Goal: Task Accomplishment & Management: Manage account settings

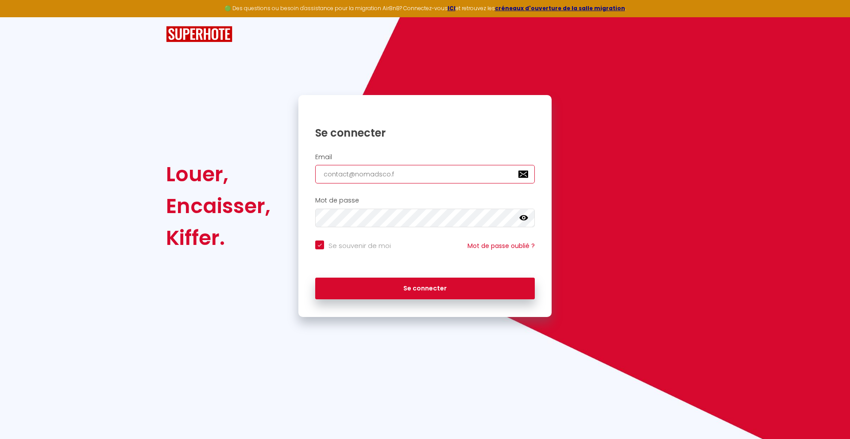
type input "[EMAIL_ADDRESS][DOMAIN_NAME]"
checkbox input "true"
type input "[EMAIL_ADDRESS][DOMAIN_NAME]"
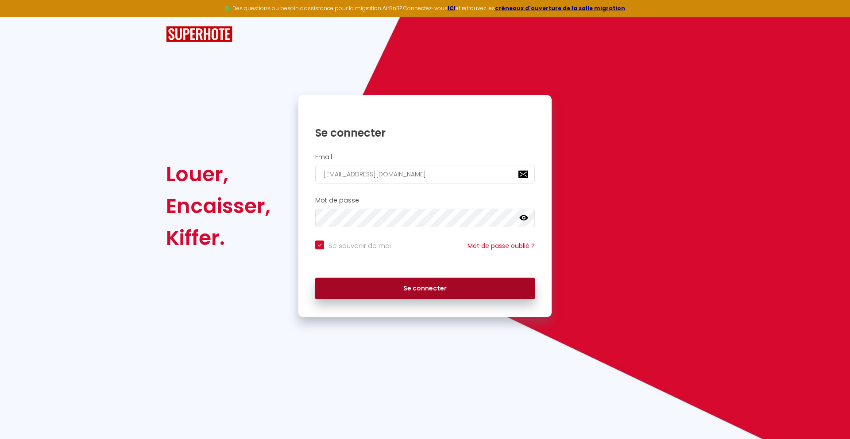
click at [425, 289] on button "Se connecter" at bounding box center [425, 289] width 220 height 22
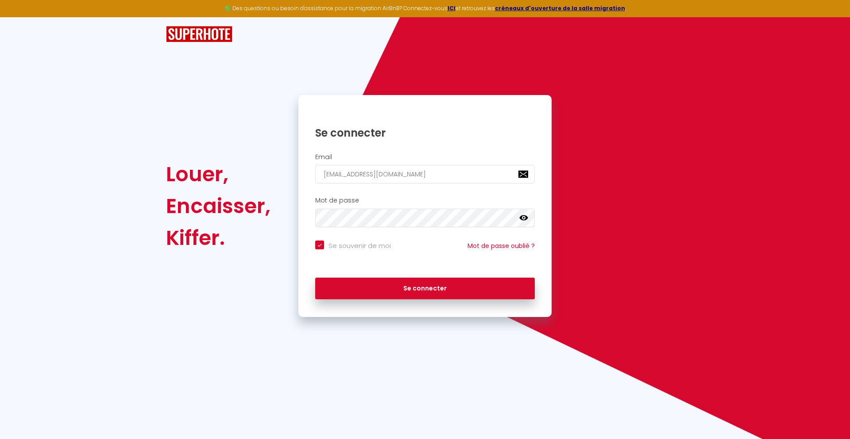
checkbox input "true"
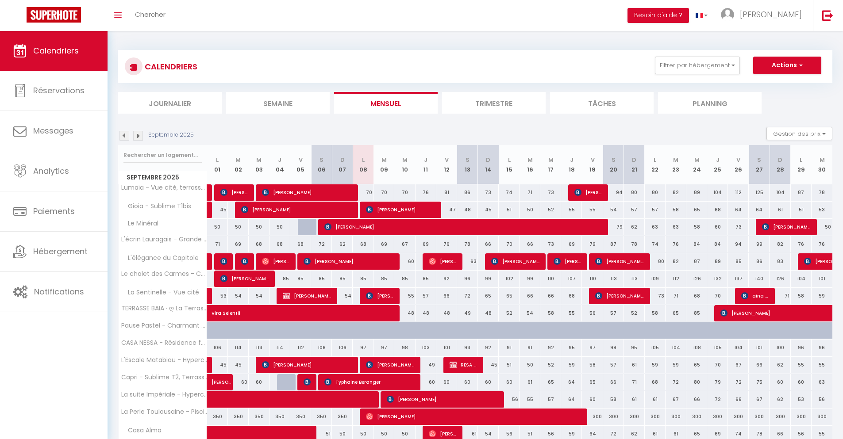
click at [170, 103] on li "Journalier" at bounding box center [170, 103] width 104 height 22
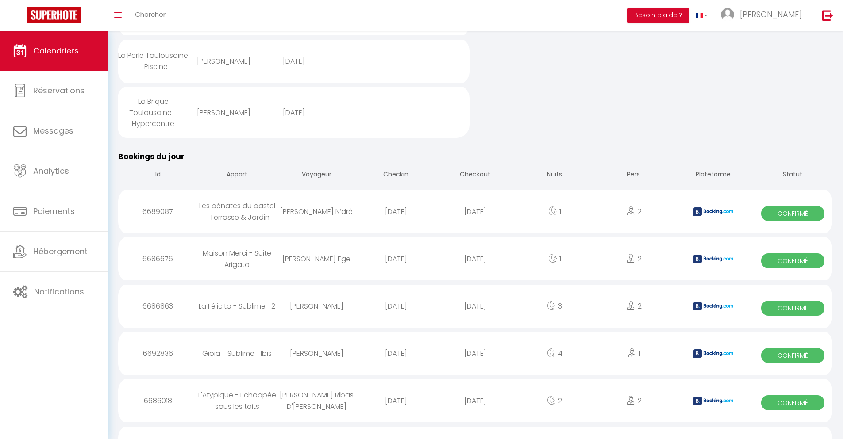
scroll to position [650, 0]
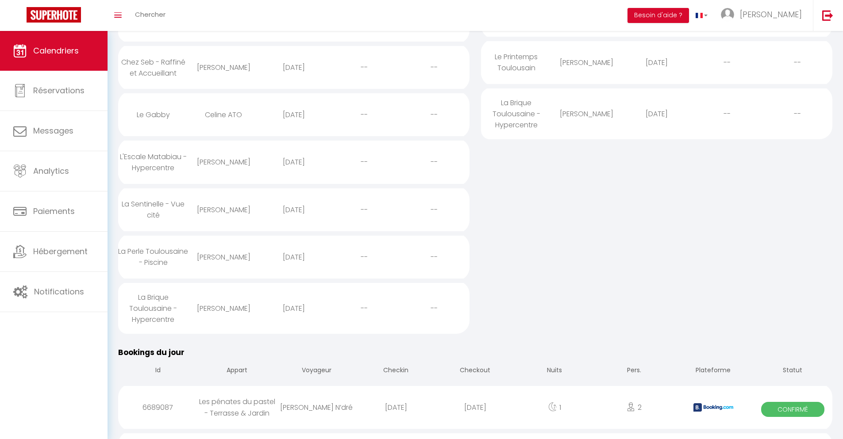
click at [475, 416] on div "[DATE]" at bounding box center [474, 407] width 79 height 29
select select "0"
select select "1"
select select
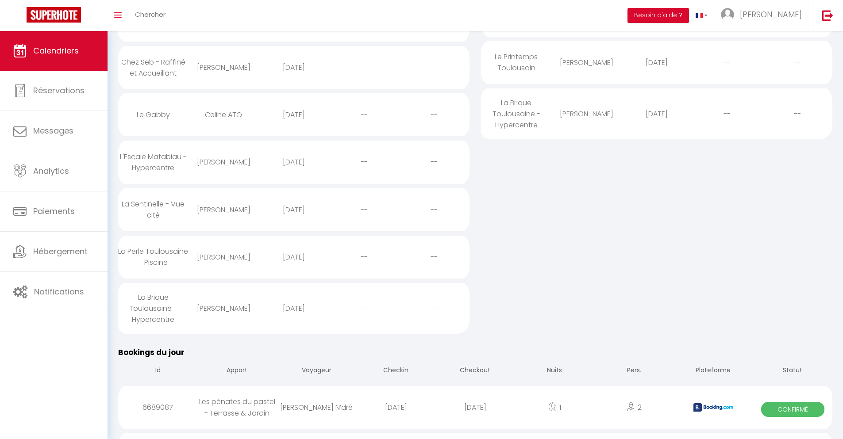
select select
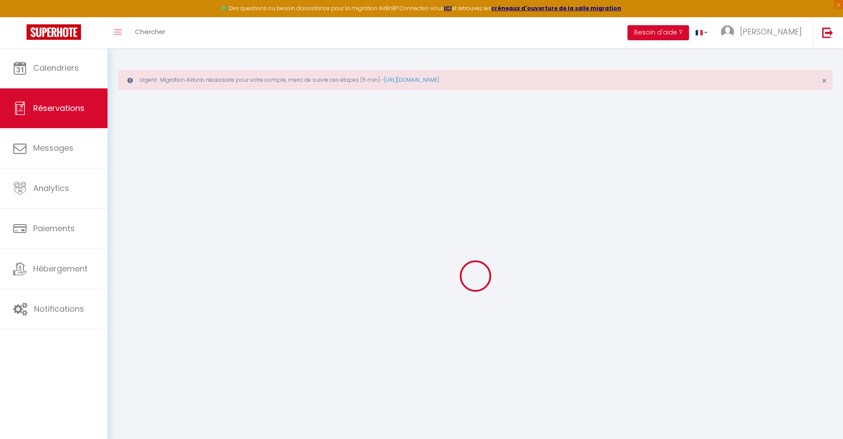
select select
checkbox input "false"
type textarea "** THIS RESERVATION HAS BEEN PRE-PAID ** Je voyage pour affaires et il est poss…"
type input "24"
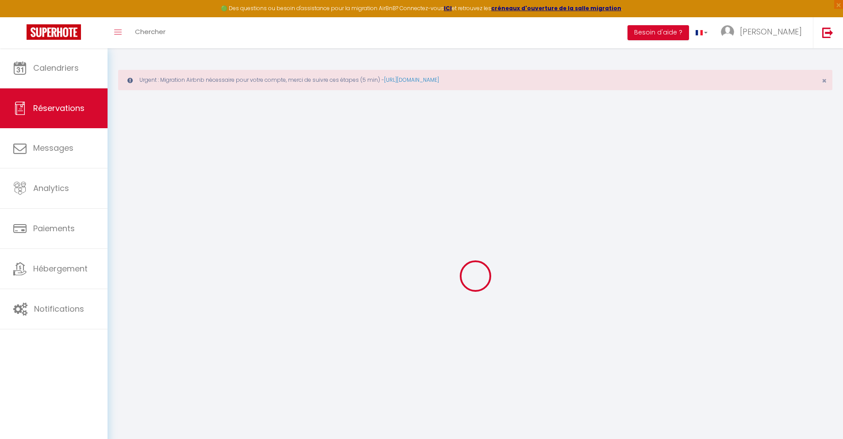
type input "2.38"
select select
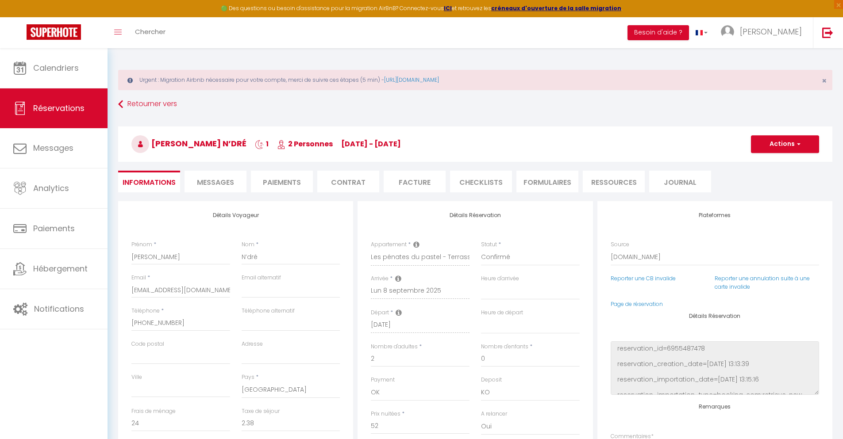
checkbox input "false"
select select
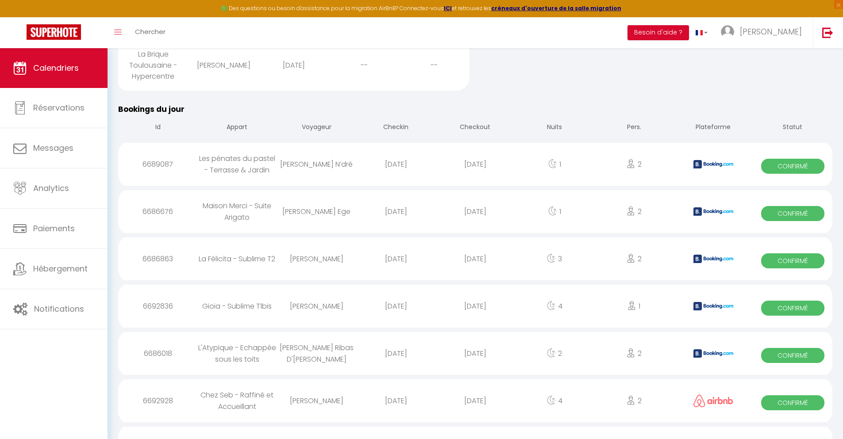
scroll to position [752, 0]
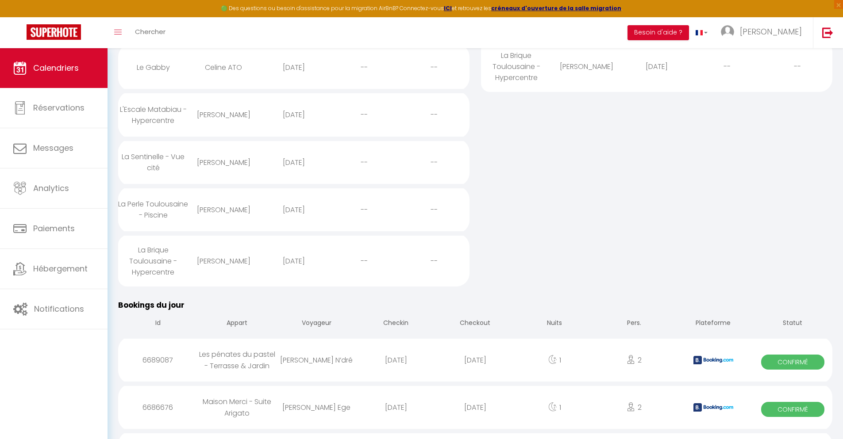
click at [475, 416] on div "[DATE]" at bounding box center [474, 407] width 79 height 29
select select "0"
select select "1"
select select
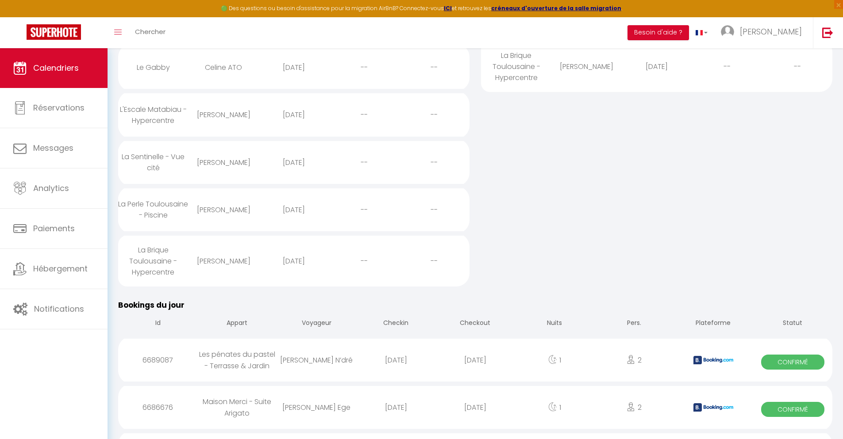
select select
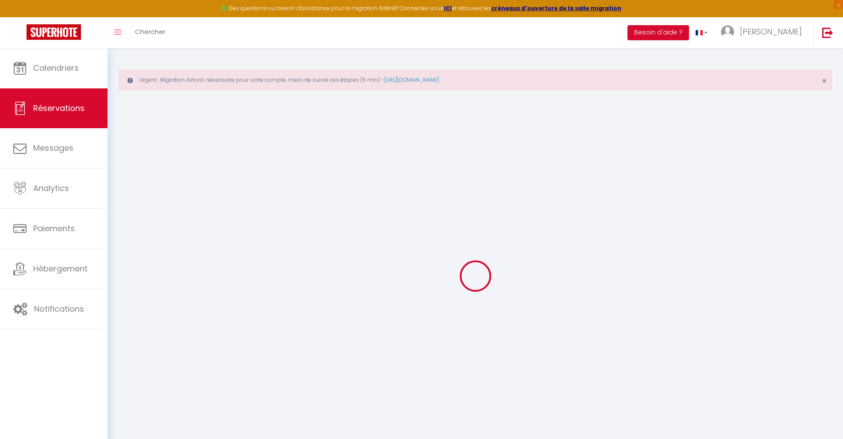
select select
checkbox input "false"
select select
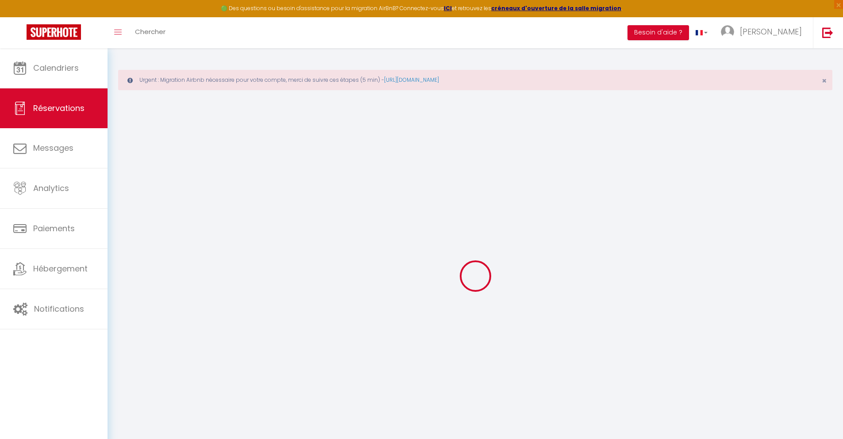
checkbox input "false"
type textarea "** THIS RESERVATION HAS BEEN PRE-PAID ** BOOKING NOTE : Payment charge is EUR 0…"
type input "30"
type input "2.01"
select select
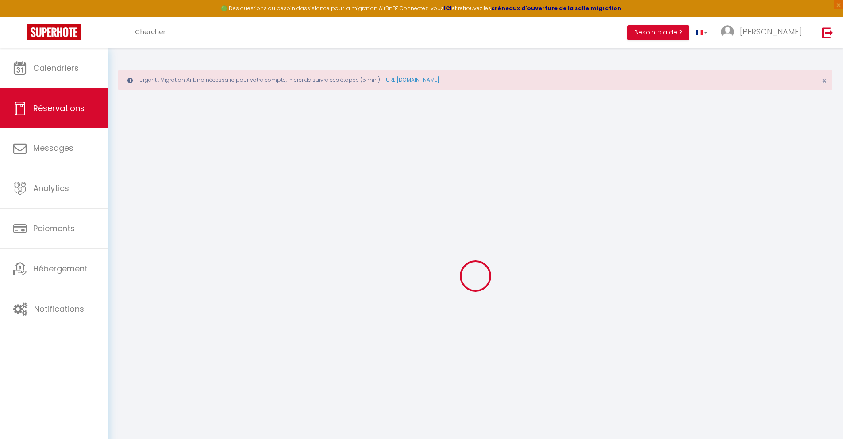
select select
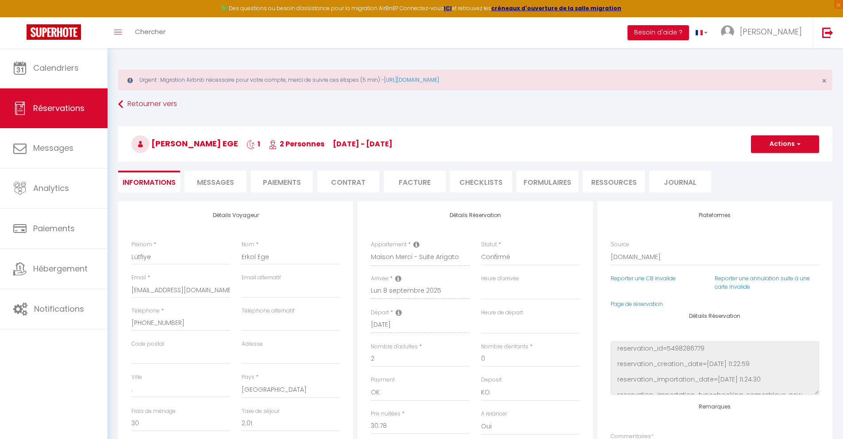
checkbox input "false"
select select
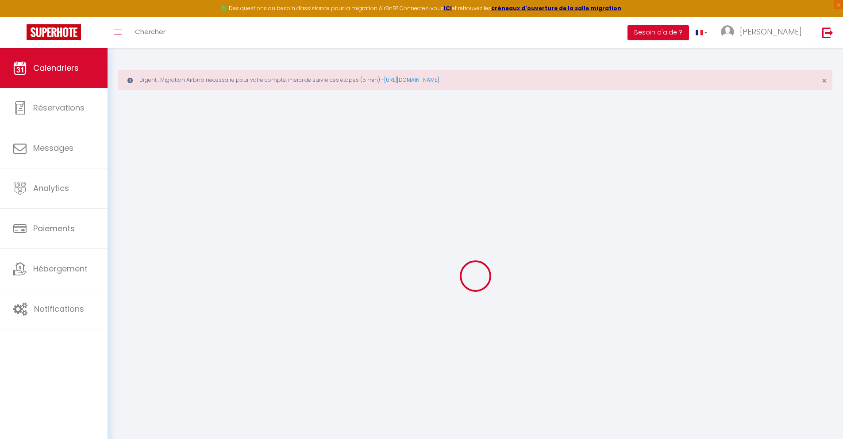
scroll to position [48, 0]
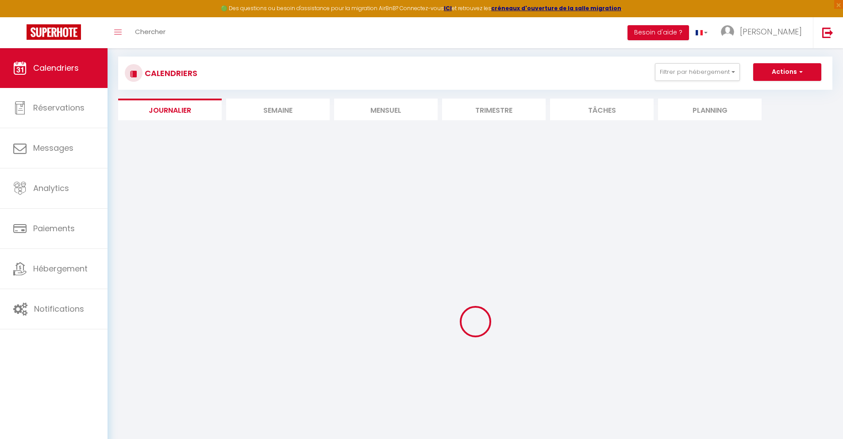
select select
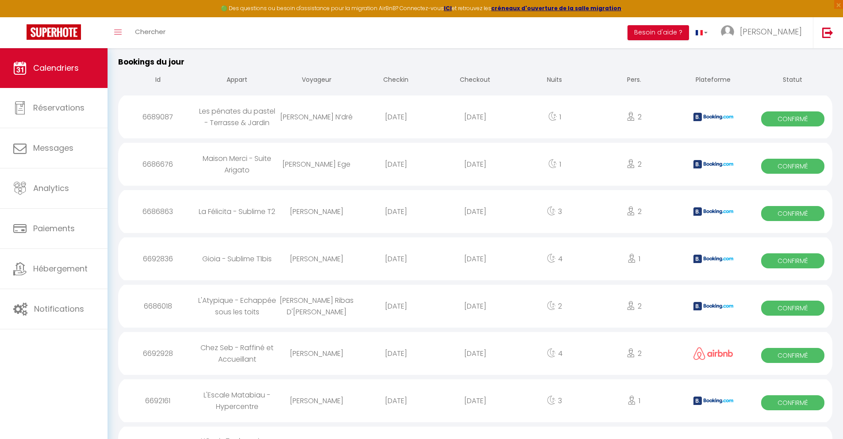
scroll to position [799, 0]
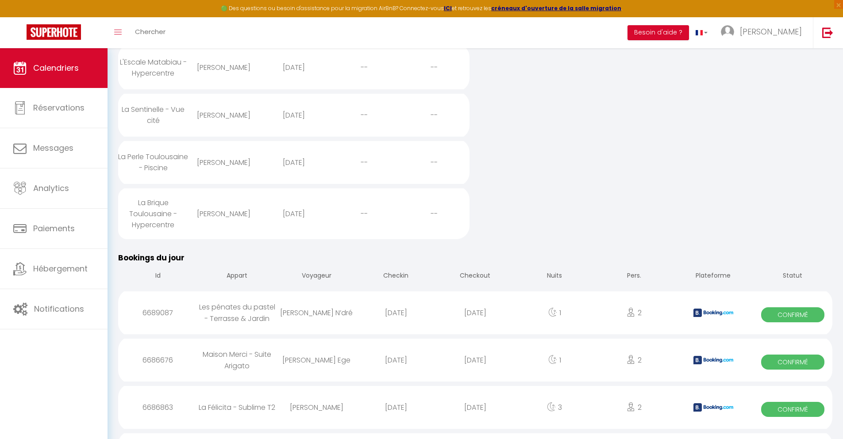
click at [475, 416] on div "[DATE]" at bounding box center [474, 407] width 79 height 29
select select "0"
select select "1"
select select
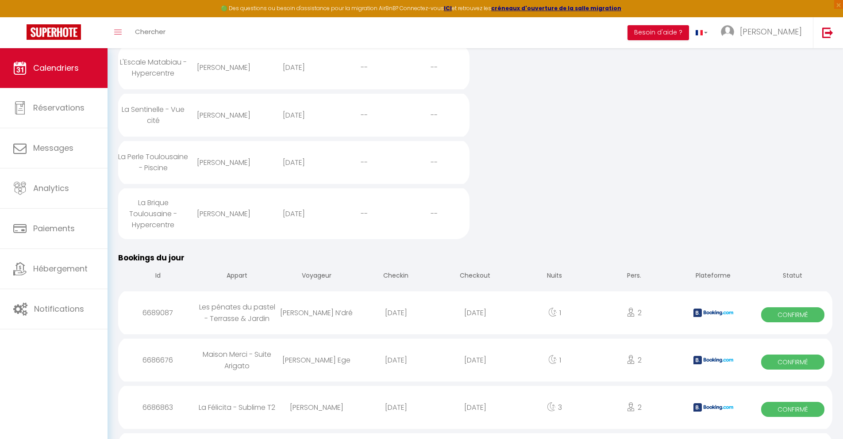
select select
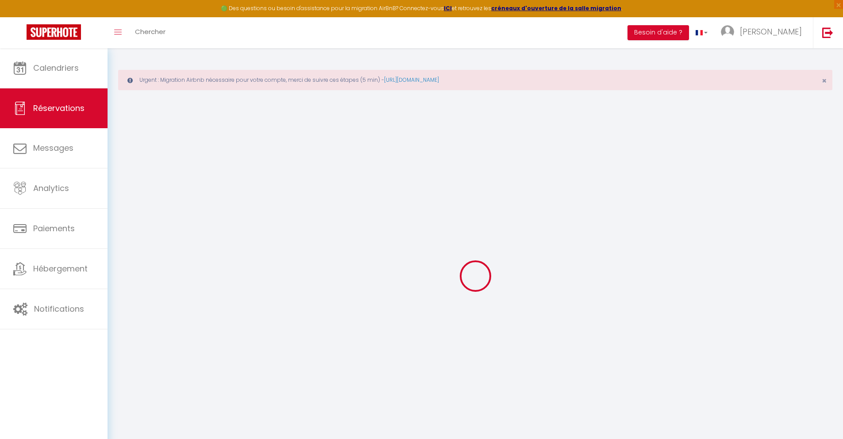
type input "[PERSON_NAME]"
type input "[EMAIL_ADDRESS][DOMAIN_NAME]"
type input "[PHONE_NUMBER]"
type input "."
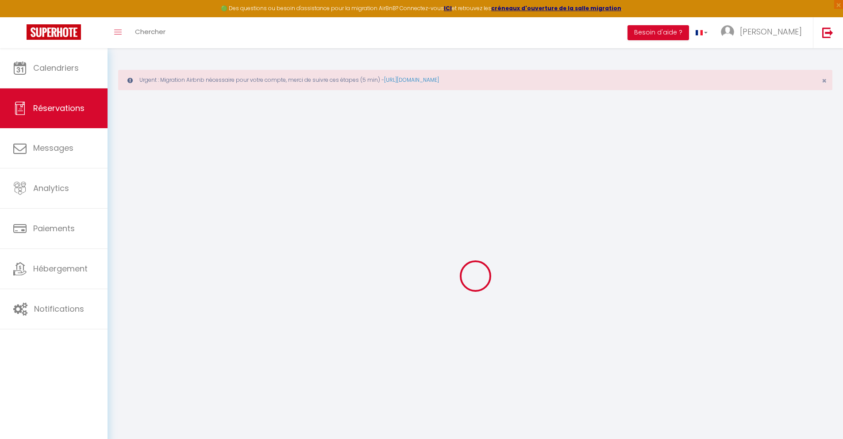
select select "DE"
type input "30.76"
type input "2.66"
select select "42751"
select select "1"
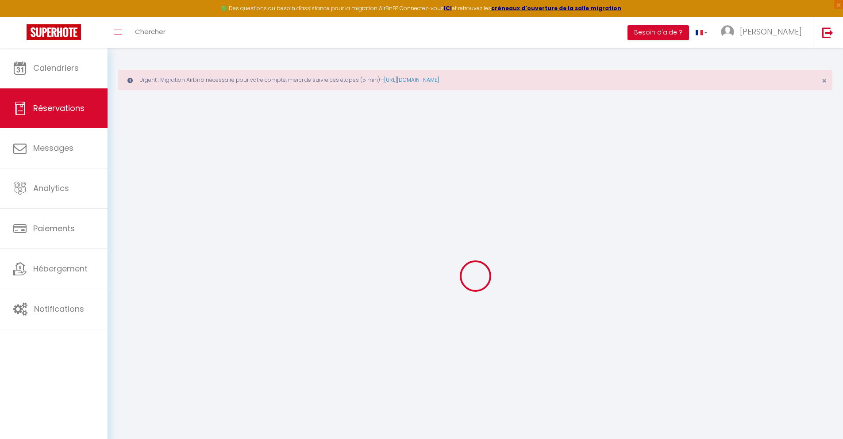
select select
type input "2"
select select "12"
select select
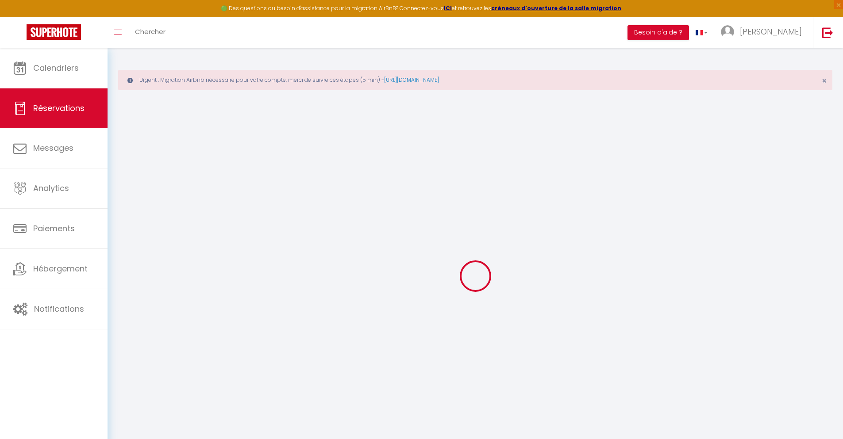
type input "140.94"
checkbox input "false"
type input "0"
select select "2"
type input "0"
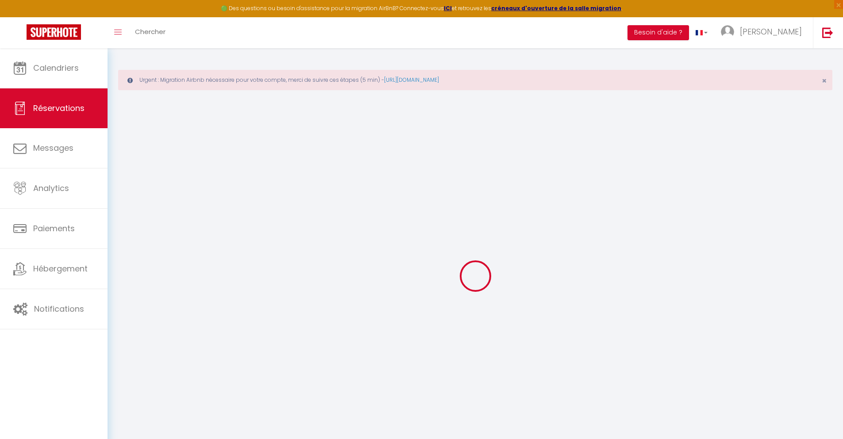
type input "0"
select select
select select "14"
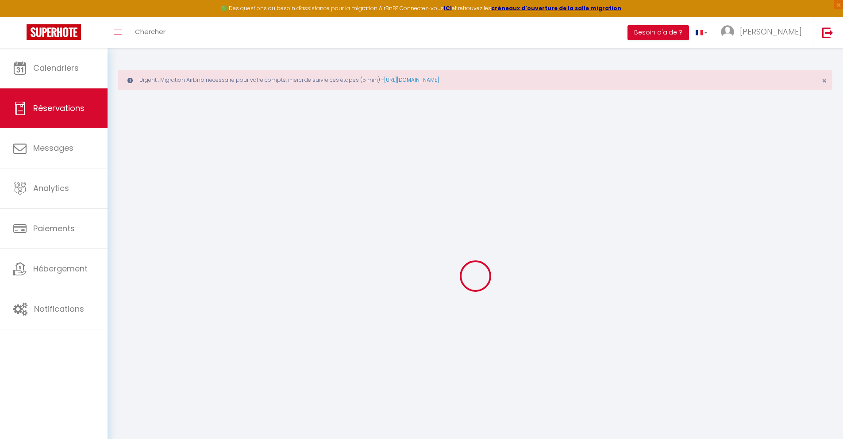
checkbox input "false"
select select
checkbox input "false"
select select
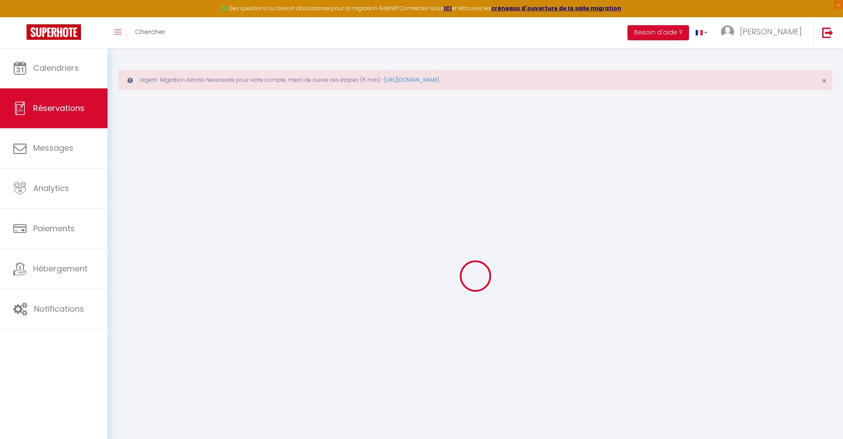
select select
checkbox input "false"
type textarea "** THIS RESERVATION HAS BEEN PRE-PAID ** BOOKING NOTE : Payment charge is EUR 2…"
type input "40"
type input "9.23"
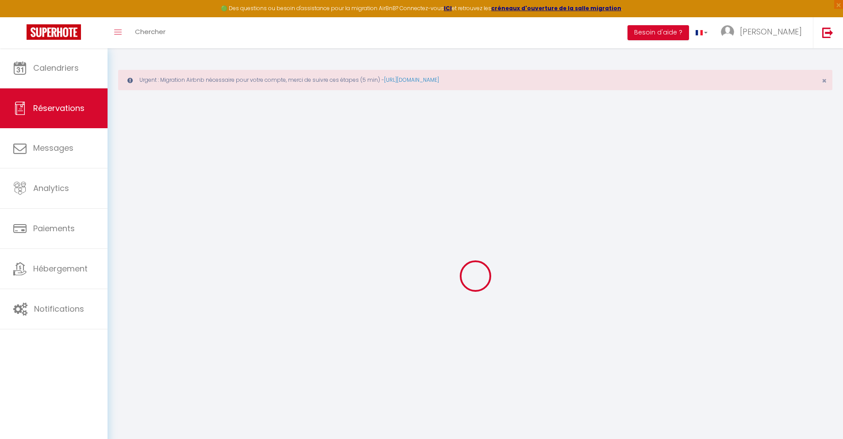
select select
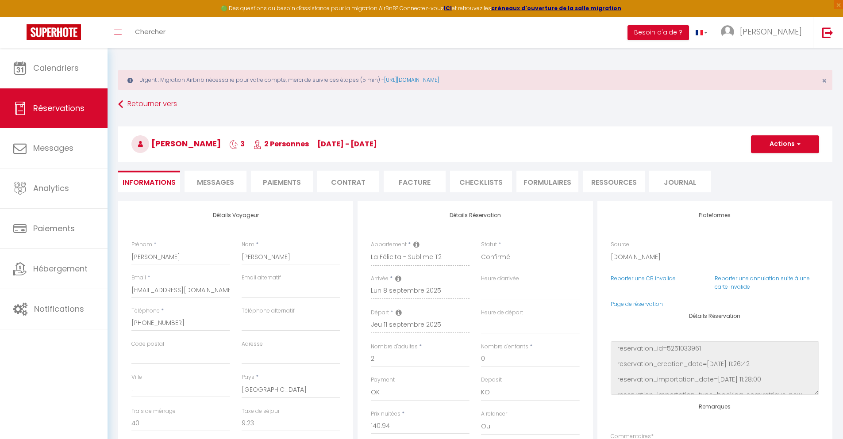
checkbox input "false"
select select
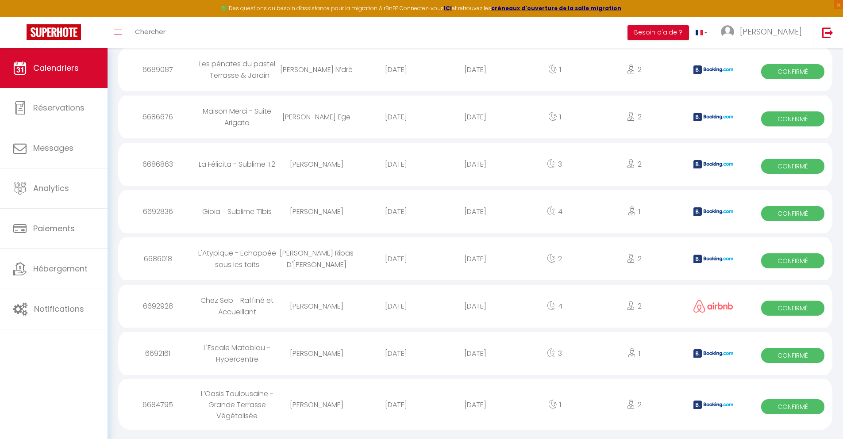
scroll to position [847, 0]
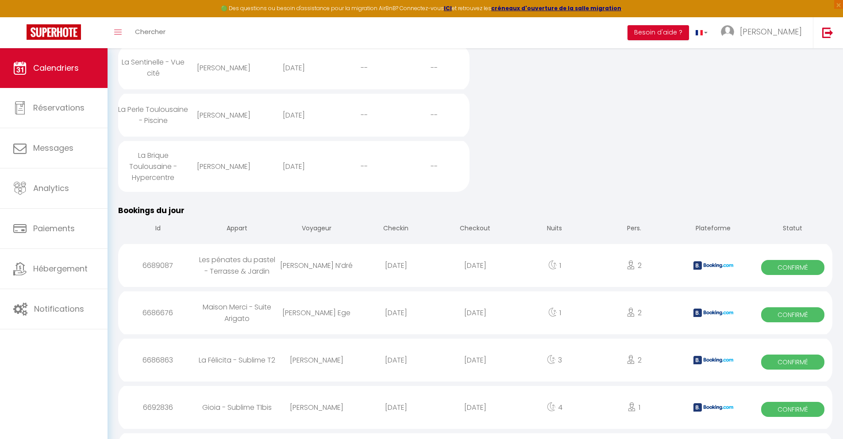
click at [475, 416] on div "[DATE]" at bounding box center [474, 407] width 79 height 29
select select "0"
select select "1"
select select
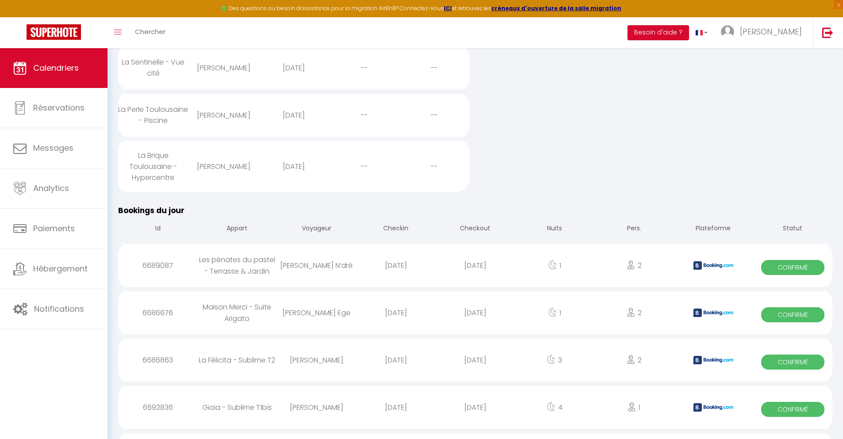
select select
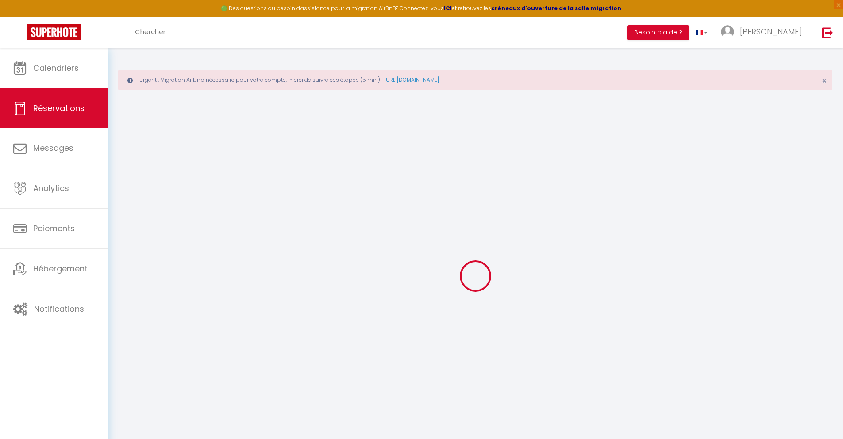
select select
select select "14"
checkbox input "false"
select select
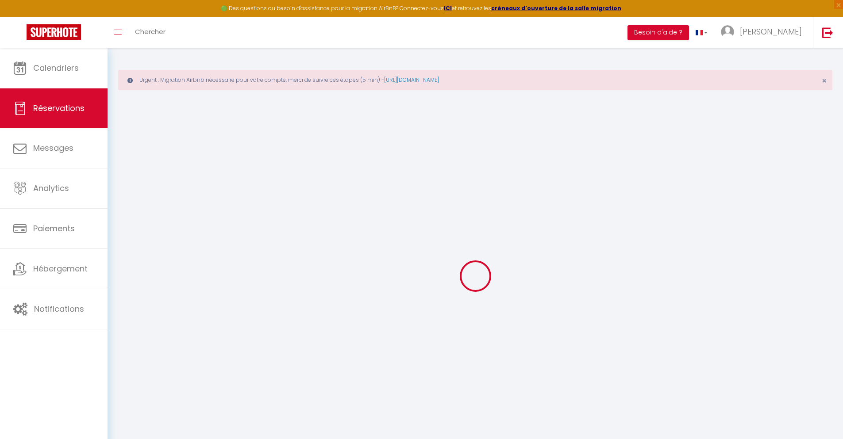
select select
checkbox input "false"
select select
checkbox input "false"
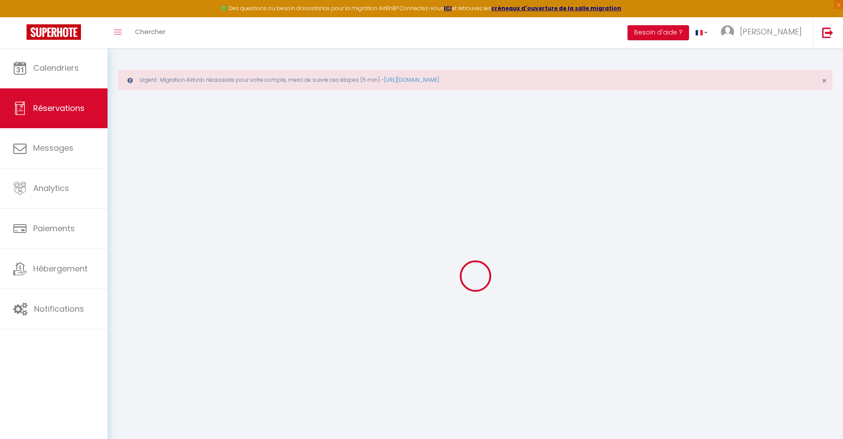
select select
checkbox input "false"
type textarea "** THIS RESERVATION HAS BEEN PRE-PAID ** BOOKING NOTE : Payment charge is EUR 3…"
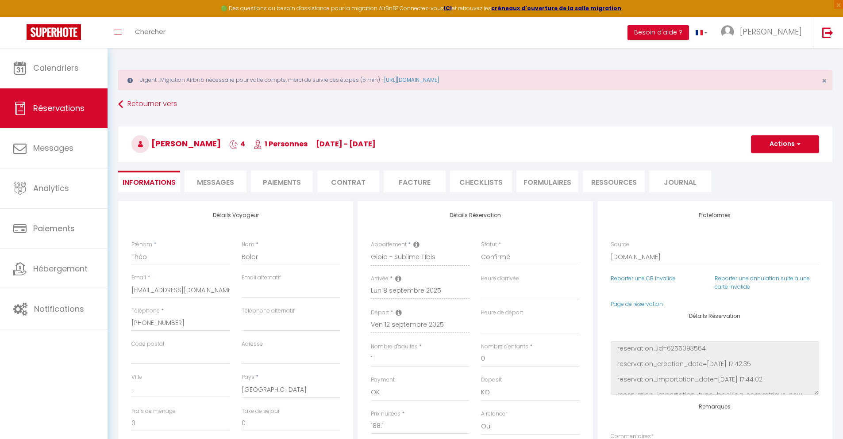
type input "40"
type input "12.31"
select select
checkbox input "false"
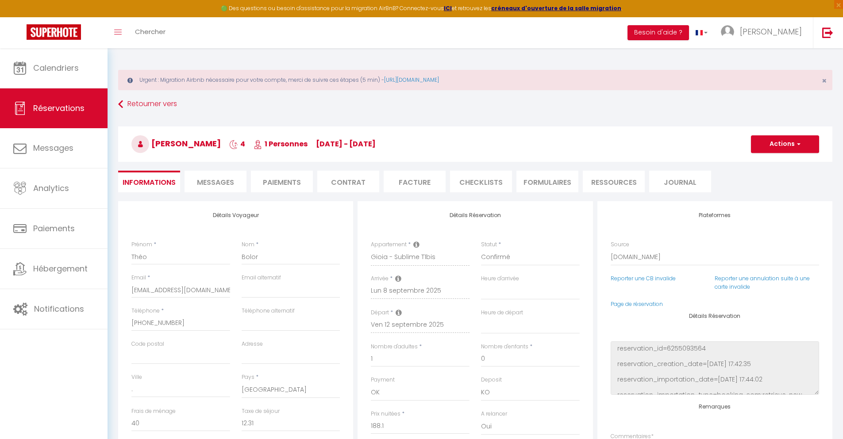
select select
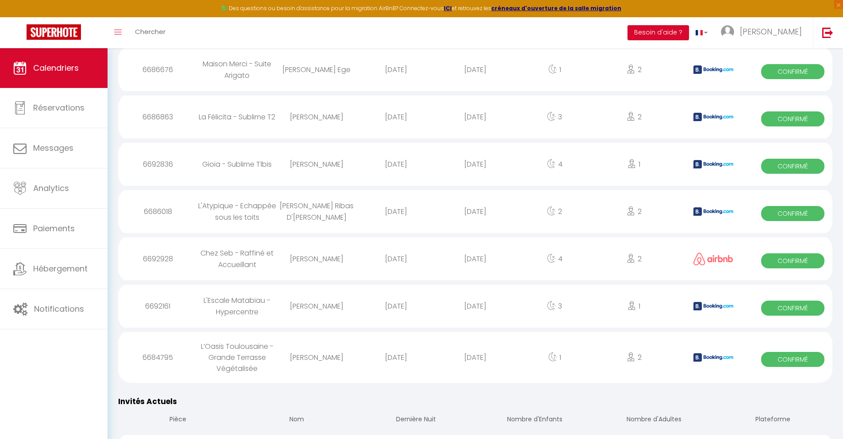
scroll to position [894, 0]
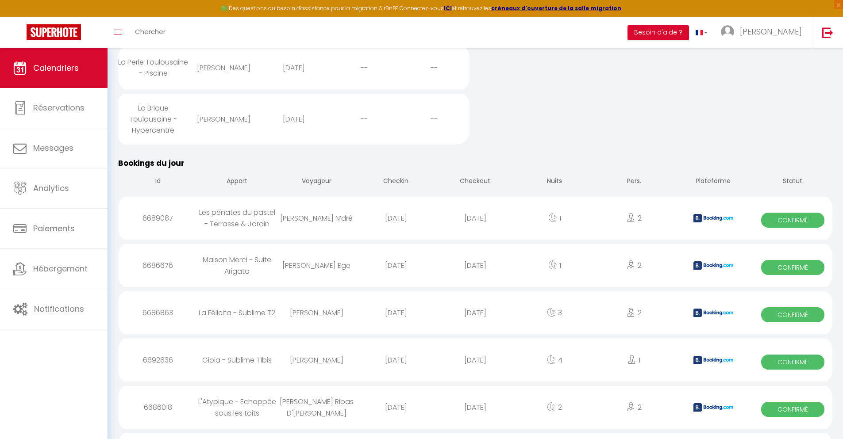
click at [475, 416] on div "[DATE]" at bounding box center [474, 407] width 79 height 29
select select "0"
select select "1"
select select
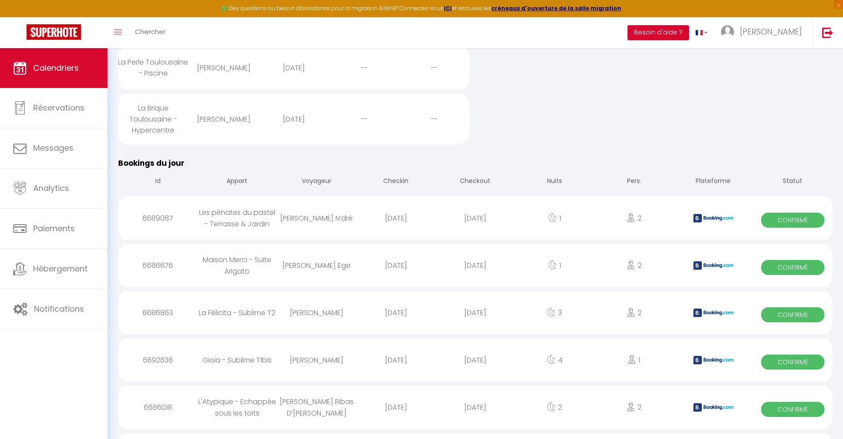
select select
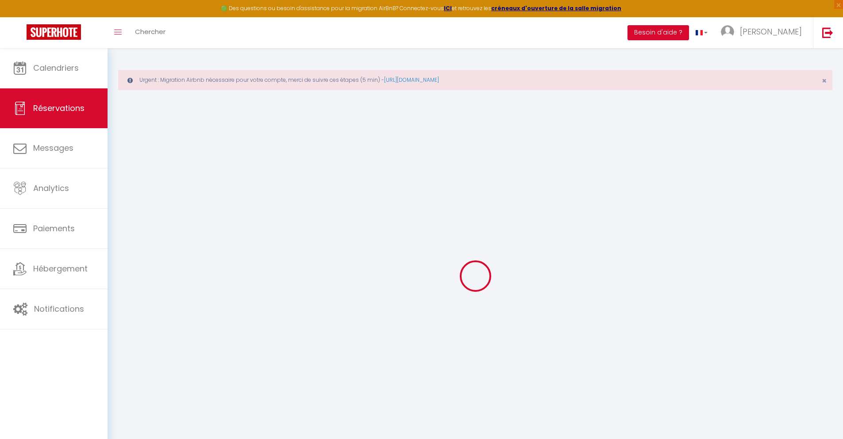
select select
checkbox input "false"
select select
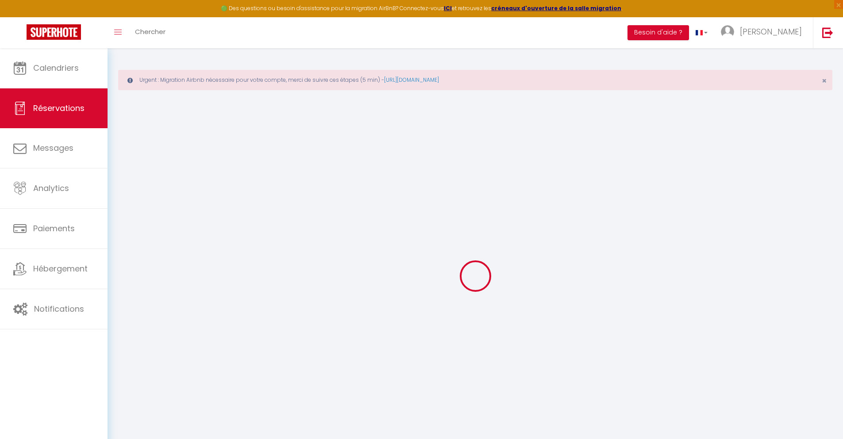
checkbox input "false"
type textarea "** THIS RESERVATION HAS BEEN PRE-PAID ** Podemos fazer o check-in às 11 horas d…"
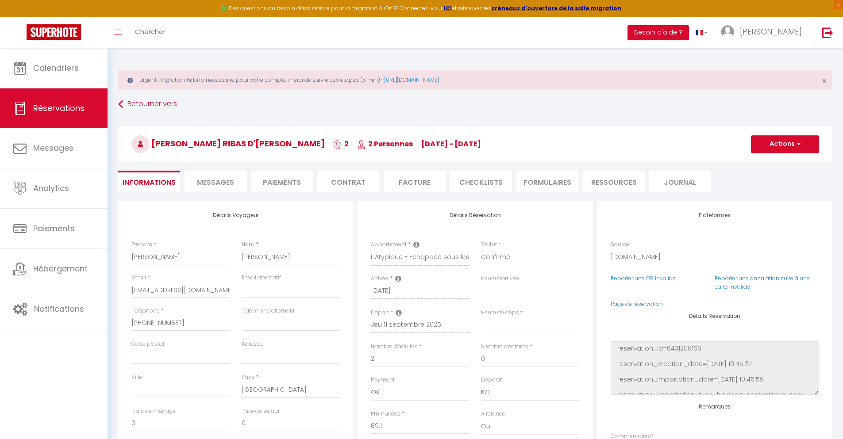
type input "40"
type input "5.83"
select select
checkbox input "false"
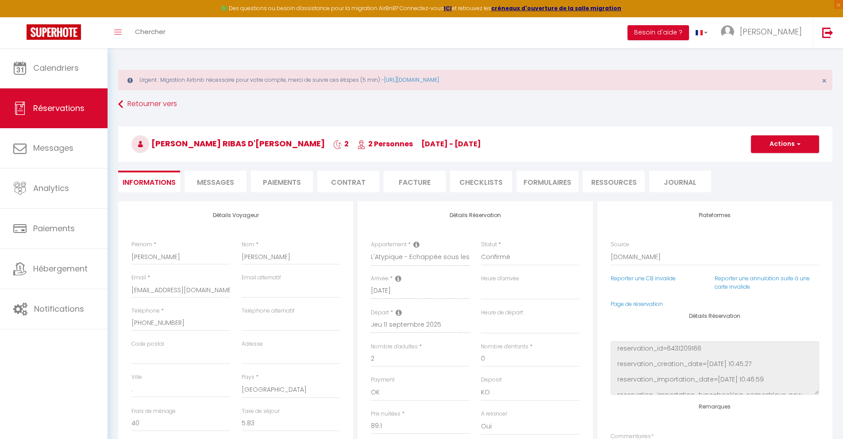
select select
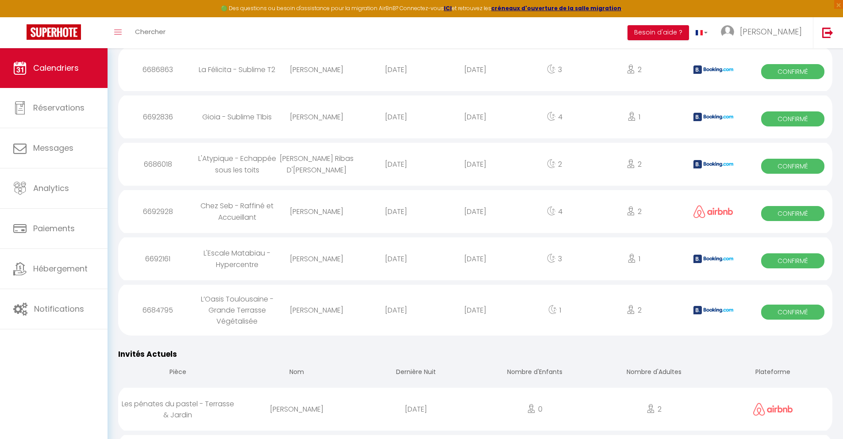
scroll to position [941, 0]
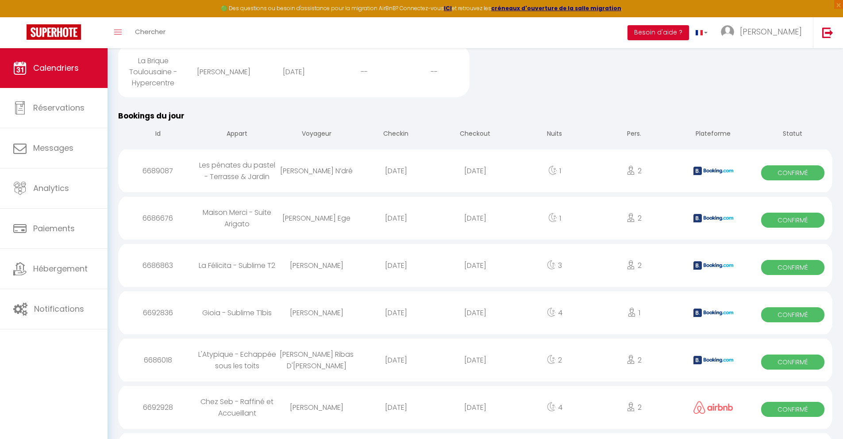
click at [475, 416] on div "[DATE]" at bounding box center [474, 407] width 79 height 29
select select "0"
select select "1"
select select
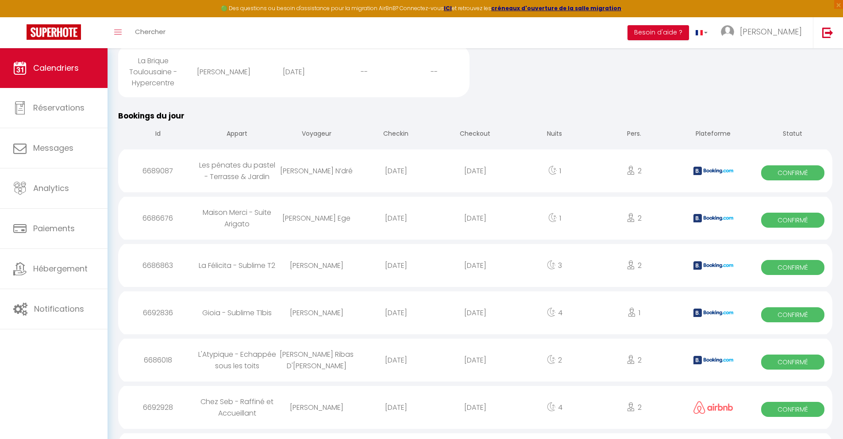
select select
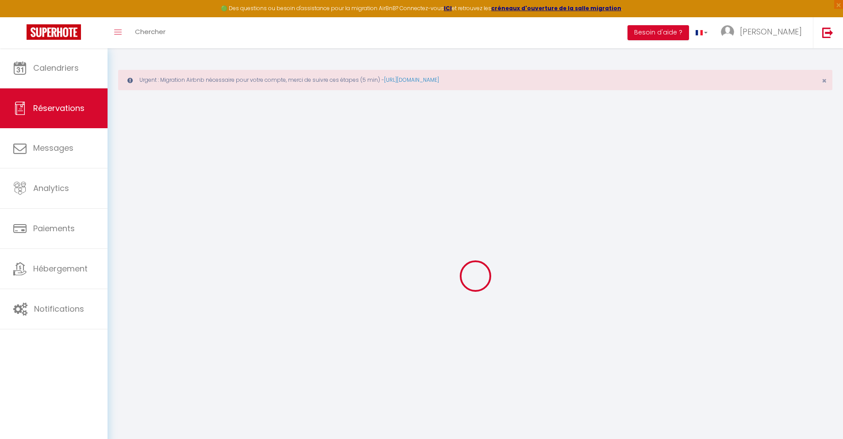
select select
checkbox input "false"
select select
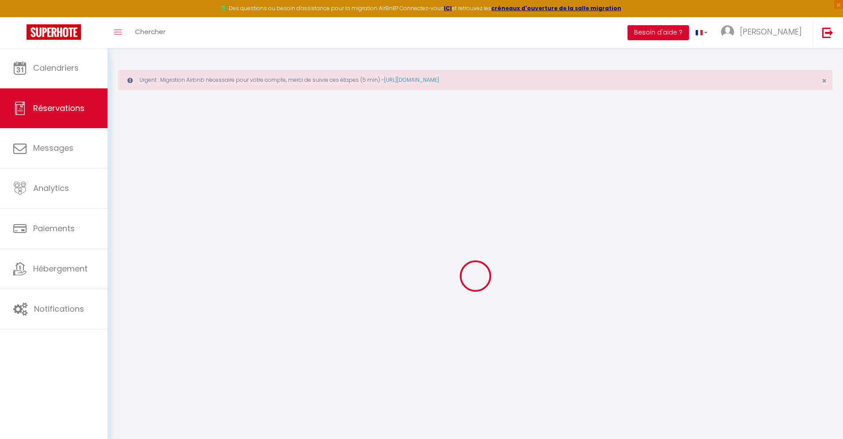
select select
checkbox input "false"
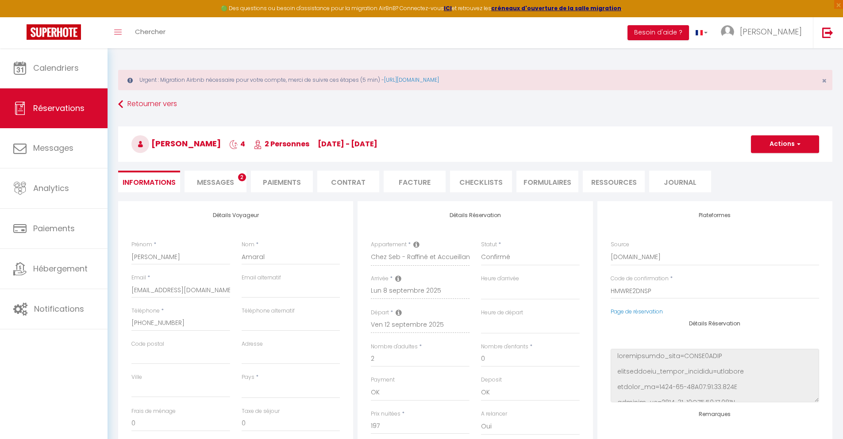
select select
type input "32"
type input "14.18"
select select
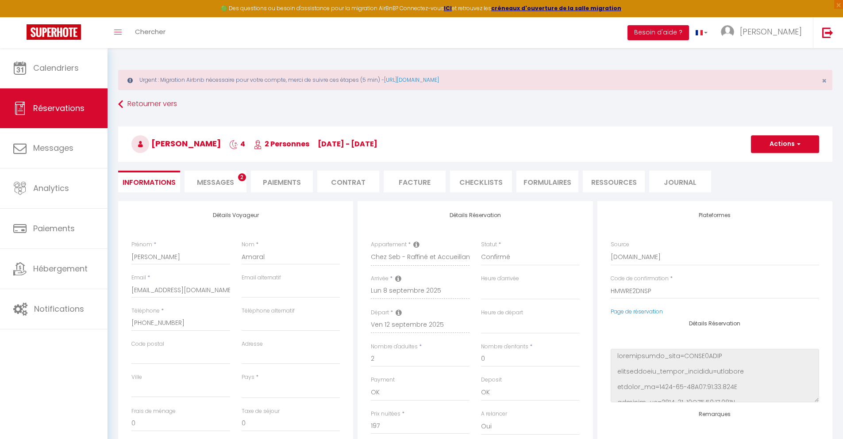
checkbox input "false"
select select
checkbox input "false"
select select
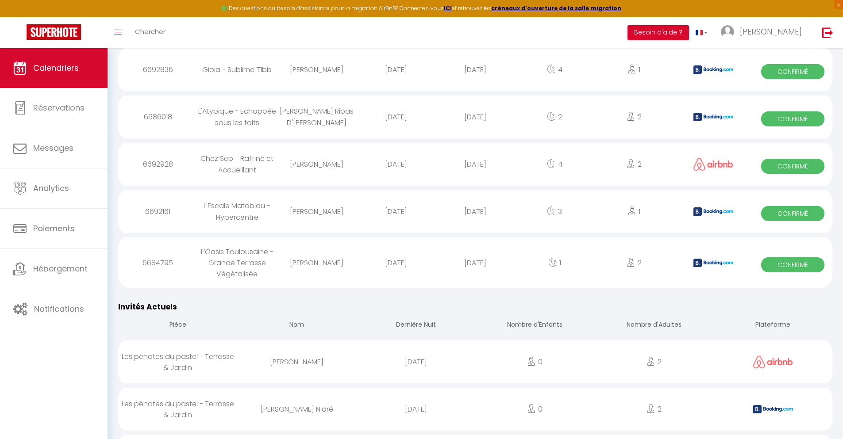
scroll to position [989, 0]
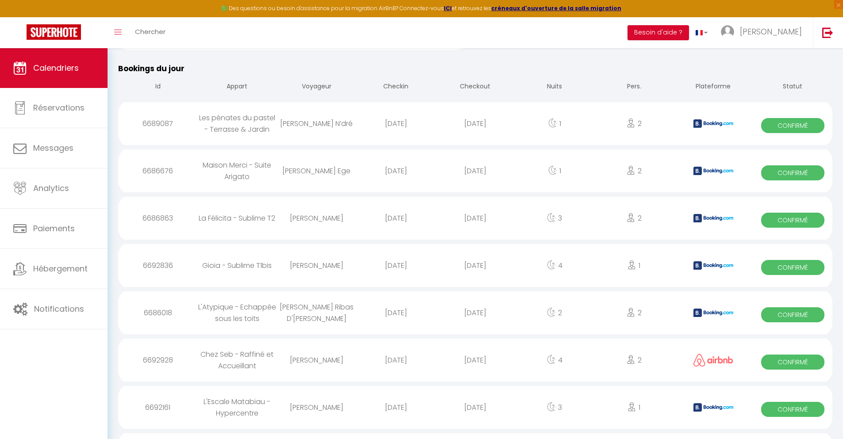
click at [475, 416] on div "[DATE]" at bounding box center [474, 407] width 79 height 29
select select "0"
select select "1"
select select
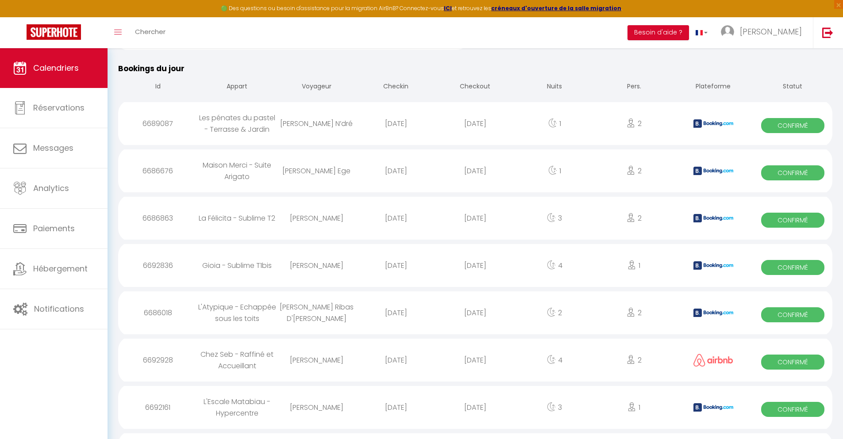
select select
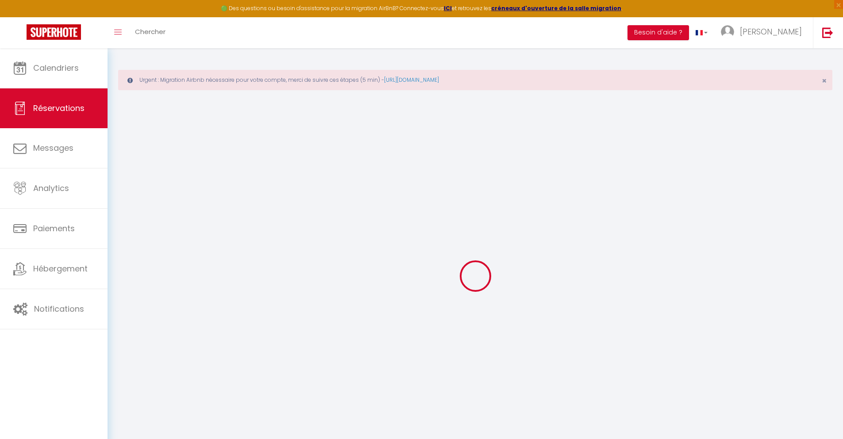
select select
checkbox input "false"
select select
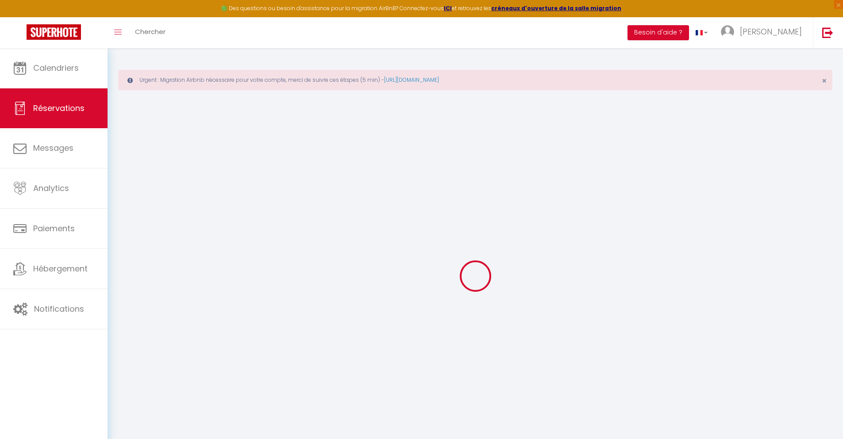
checkbox input "false"
type textarea "** THIS RESERVATION HAS BEEN PRE-PAID ** BOOKING NOTE : Payment charge is EUR 2…"
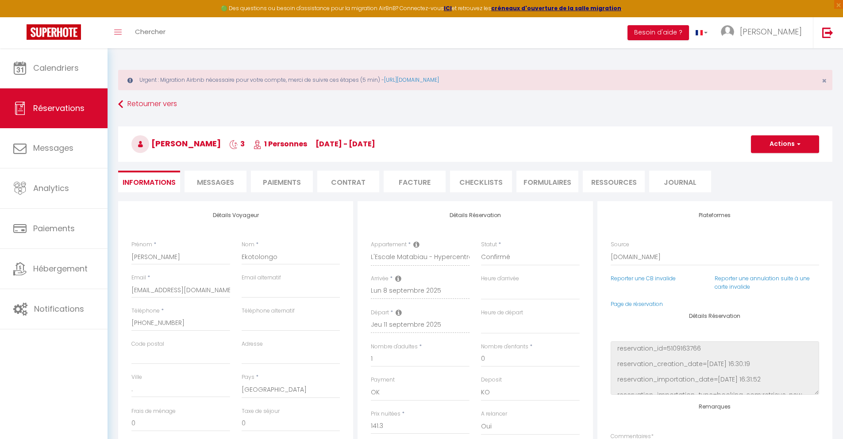
type input "40"
type input "9.25"
select select
checkbox input "false"
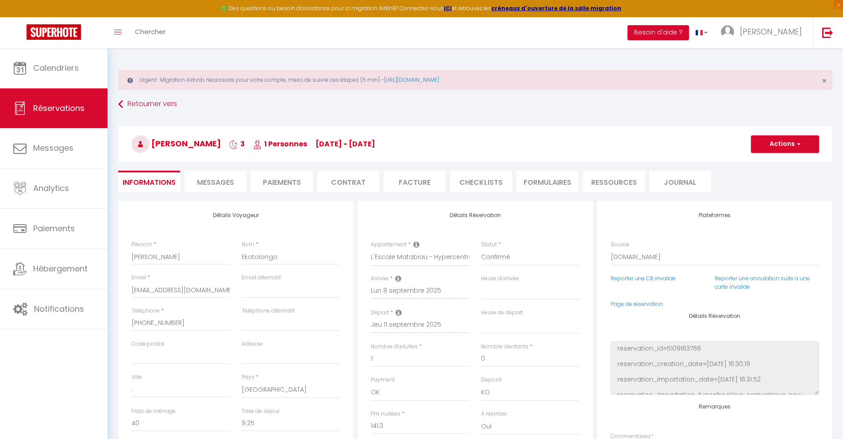
select select
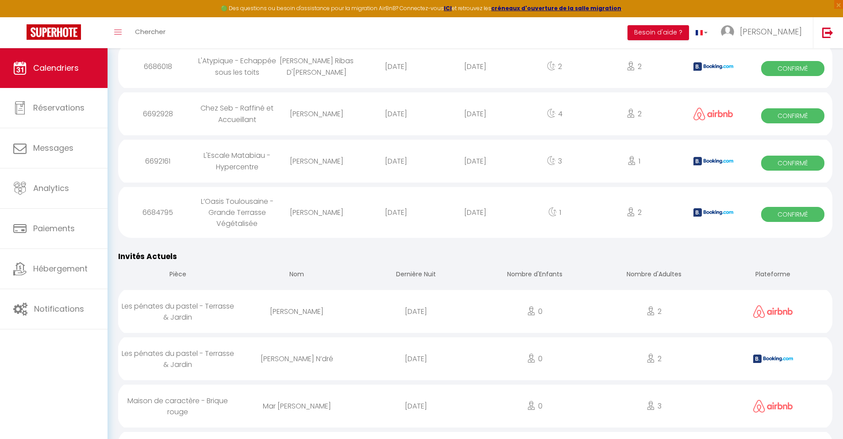
scroll to position [1042, 0]
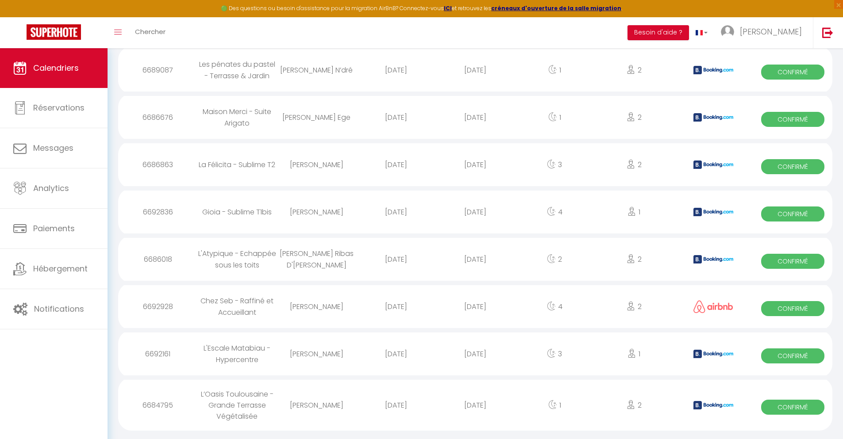
click at [475, 412] on div "[DATE]" at bounding box center [474, 405] width 79 height 29
select select "0"
select select "1"
select select
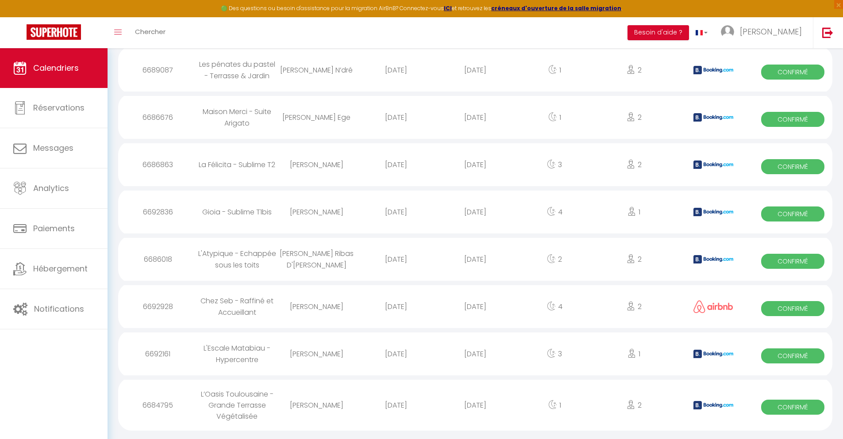
select select
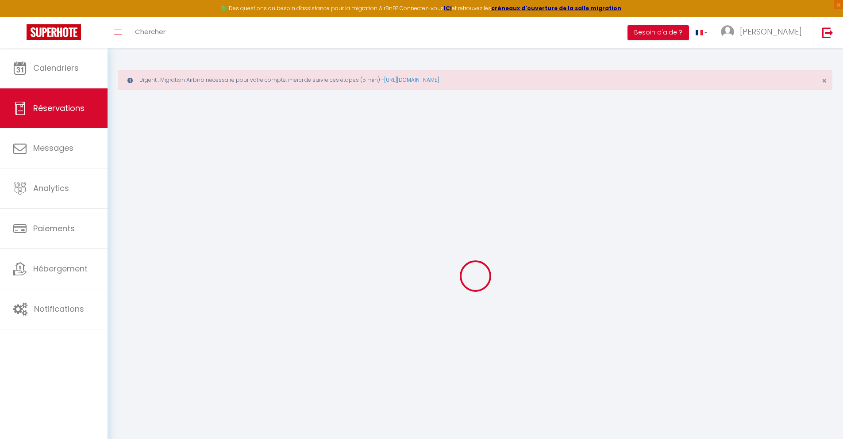
select select
checkbox input "false"
select select
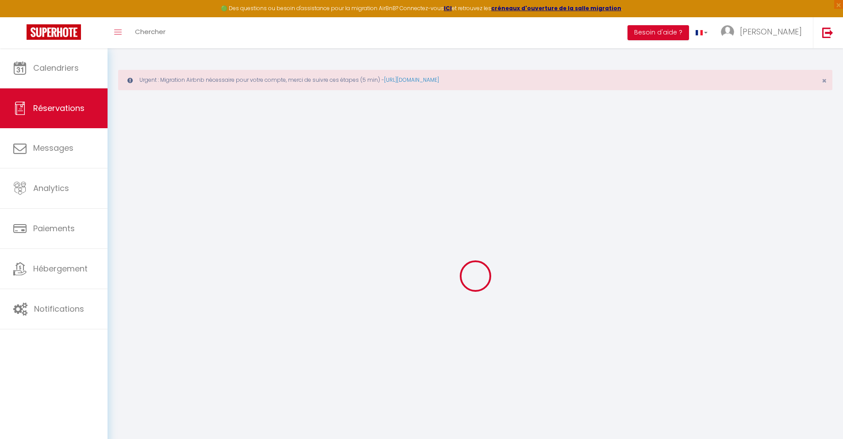
checkbox input "false"
type textarea "** THIS RESERVATION HAS BEEN PRE-PAID ** BOOKING NOTE : Payment charge is EUR 1…"
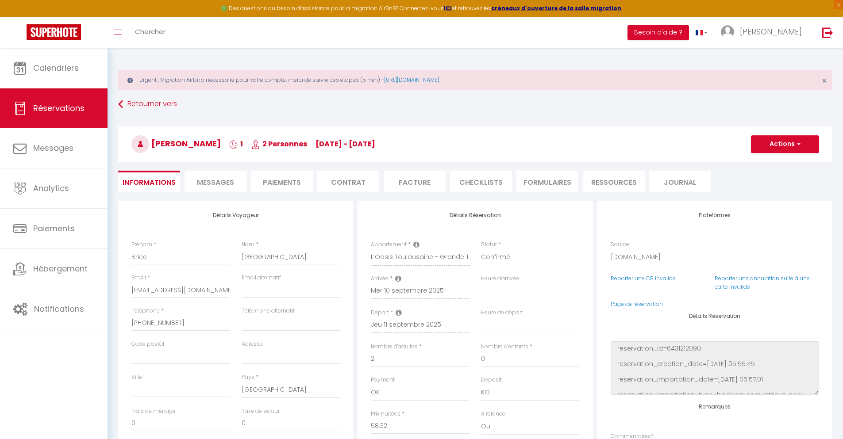
type input "40"
type input "3.82"
select select
checkbox input "false"
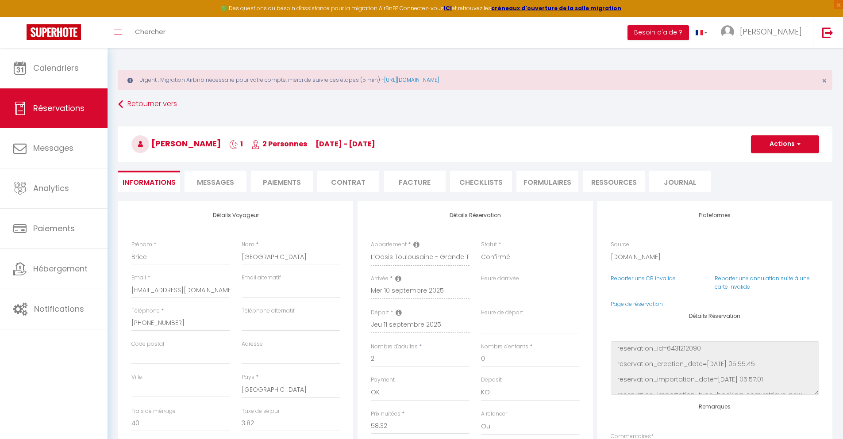
select select
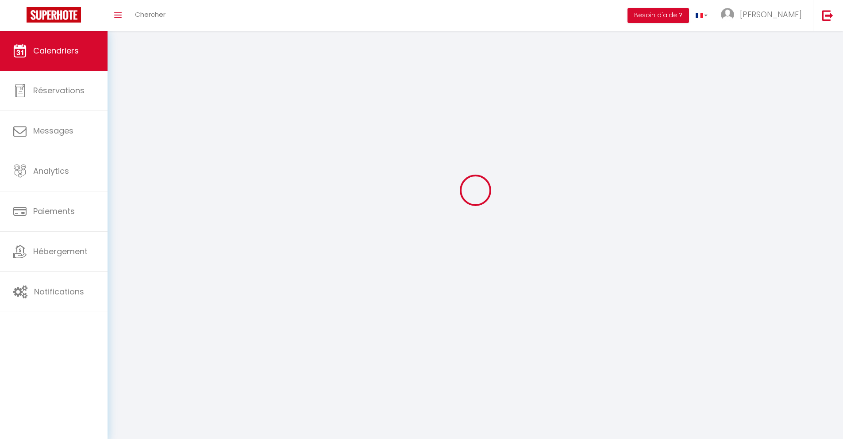
scroll to position [48, 0]
